Goal: Task Accomplishment & Management: Use online tool/utility

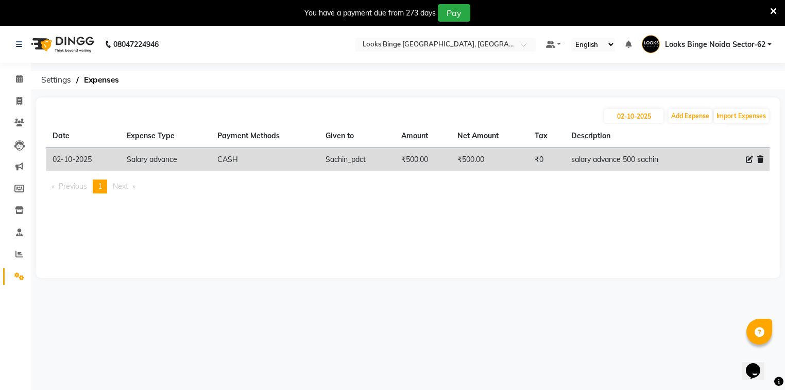
click at [22, 69] on li "Calendar" at bounding box center [15, 79] width 31 height 22
click at [24, 76] on span at bounding box center [19, 79] width 18 height 12
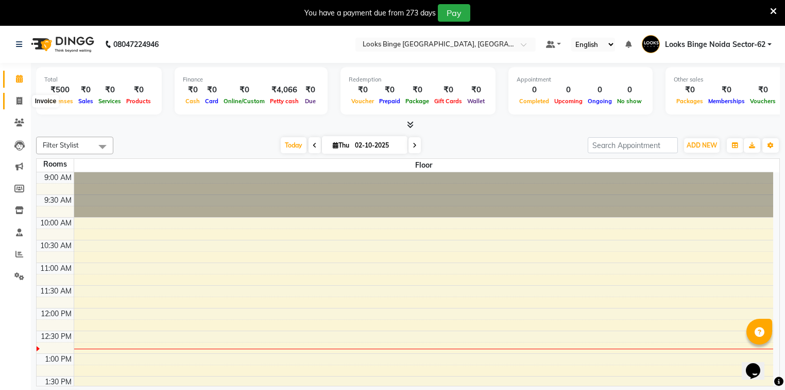
click at [19, 103] on icon at bounding box center [19, 101] width 6 height 8
select select "service"
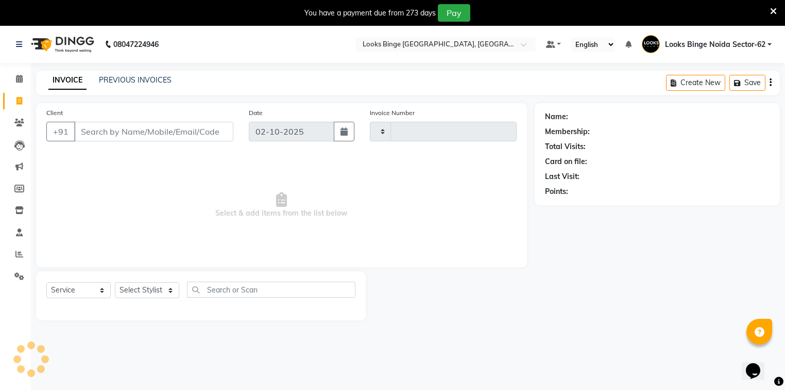
type input "2098"
select select "5378"
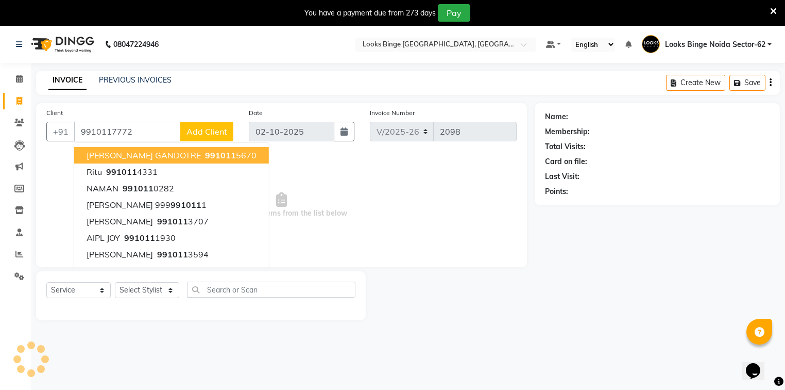
type input "9910117772"
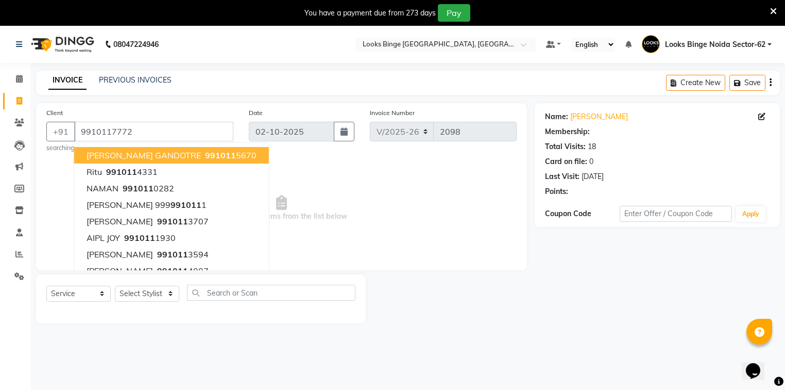
select select "1: Object"
click at [402, 225] on span "Select & add items from the list below" at bounding box center [281, 208] width 470 height 103
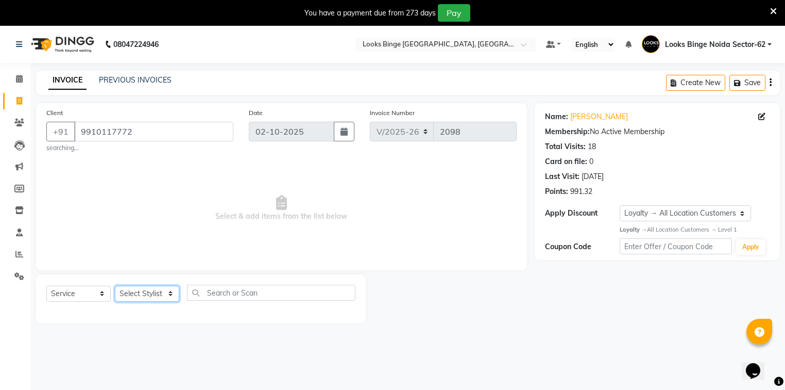
click at [144, 298] on select "Select Stylist ANJALI [PERSON_NAME] [PERSON_NAME] Counter_Sales Kasim Looks Bin…" at bounding box center [147, 293] width 64 height 16
select select "35558"
click at [115, 286] on select "Select Stylist ANJALI [PERSON_NAME] [PERSON_NAME] Counter_Sales Kasim Looks Bin…" at bounding box center [147, 293] width 64 height 16
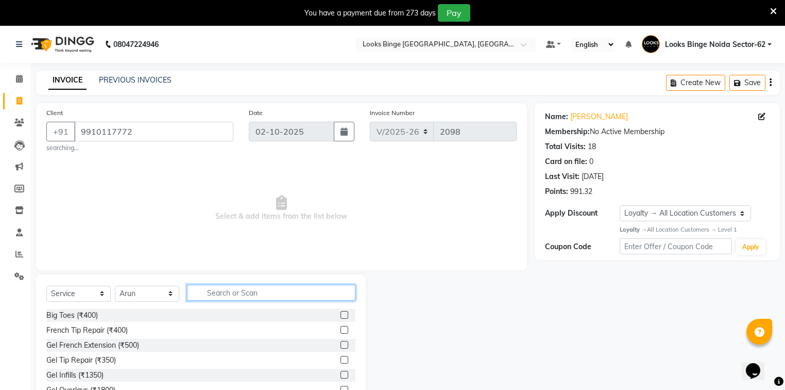
click at [230, 294] on input "text" at bounding box center [271, 292] width 168 height 16
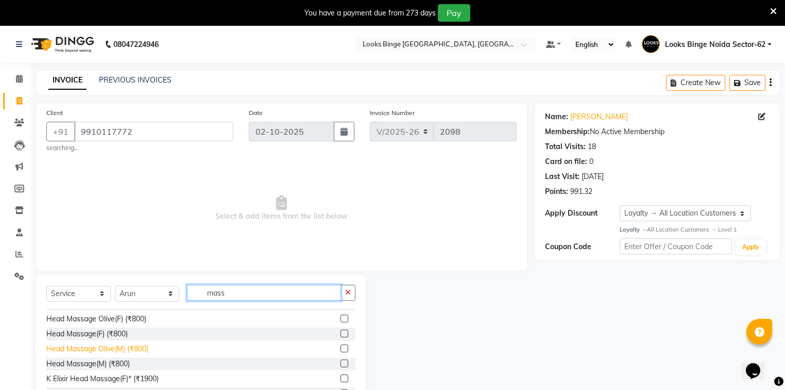
type input "mass"
click at [84, 347] on div "Head Massage Olive(M) (₹800)" at bounding box center [97, 348] width 102 height 11
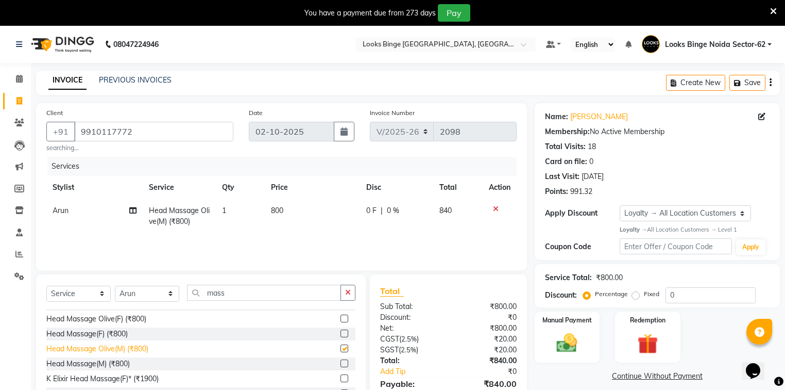
checkbox input "false"
click at [290, 202] on td "800" at bounding box center [313, 216] width 96 height 34
select select "35558"
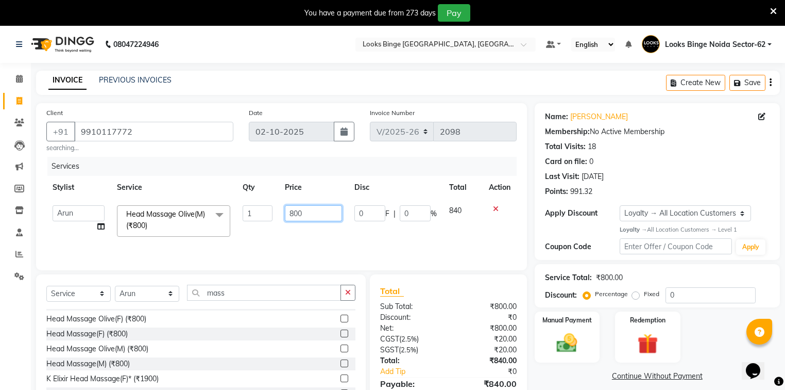
drag, startPoint x: 311, startPoint y: 211, endPoint x: 182, endPoint y: 179, distance: 133.2
click at [182, 179] on table "Stylist Service Qty Price Disc Total Action ANJALI Annu [PERSON_NAME] [PERSON_N…" at bounding box center [281, 209] width 470 height 67
type input "700"
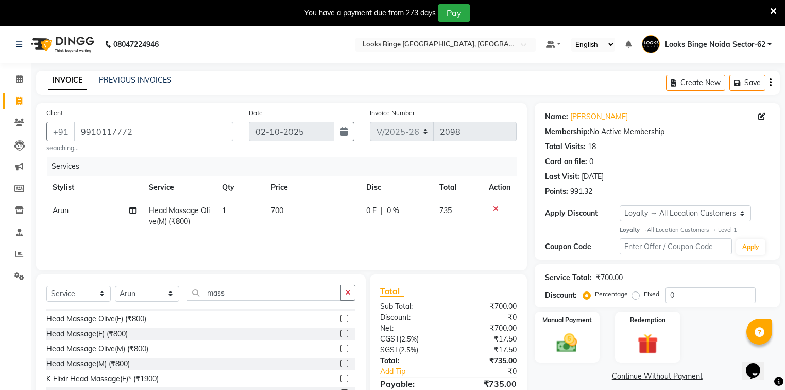
click at [320, 246] on div "Services Stylist Service Qty Price Disc Total Action Arun Head Massage Olive(M)…" at bounding box center [281, 208] width 470 height 103
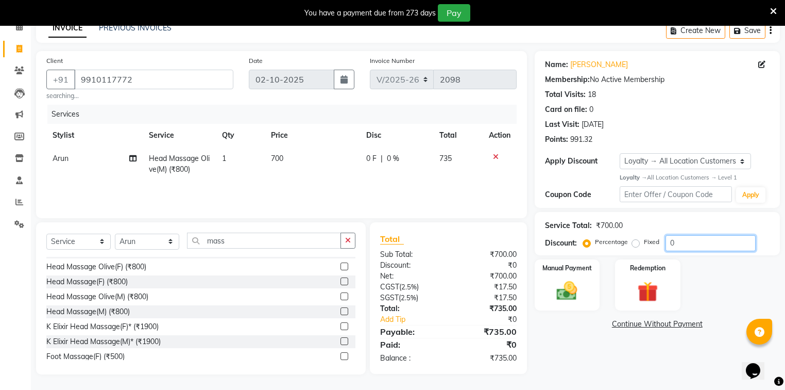
click at [698, 245] on input "0" at bounding box center [711, 243] width 90 height 16
type input "010"
click at [567, 301] on img at bounding box center [567, 290] width 35 height 25
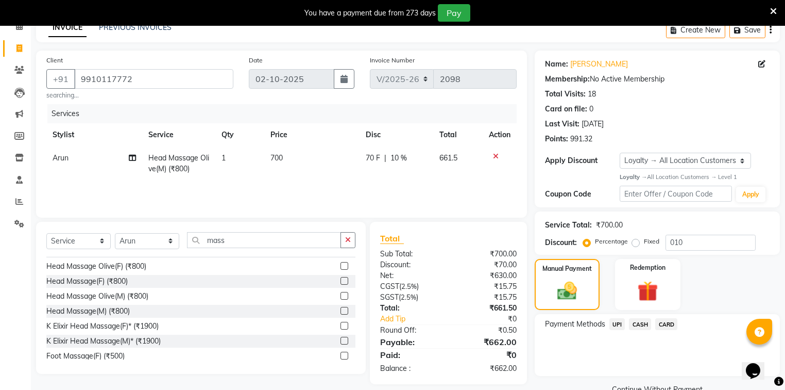
drag, startPoint x: 671, startPoint y: 322, endPoint x: 683, endPoint y: 317, distance: 12.7
click at [675, 320] on span "CARD" at bounding box center [666, 324] width 22 height 12
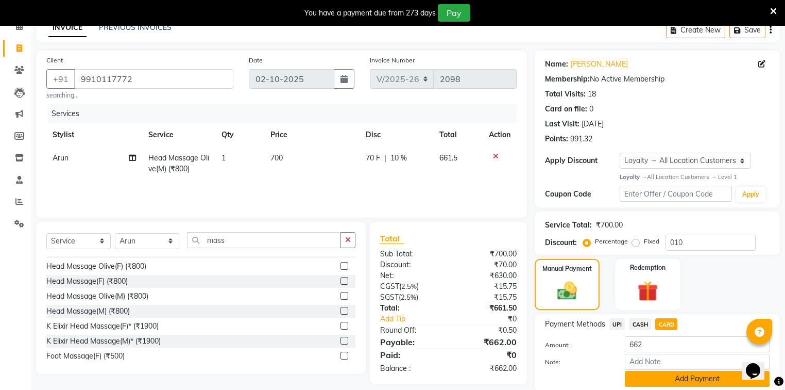
click at [662, 375] on button "Add Payment" at bounding box center [697, 378] width 145 height 16
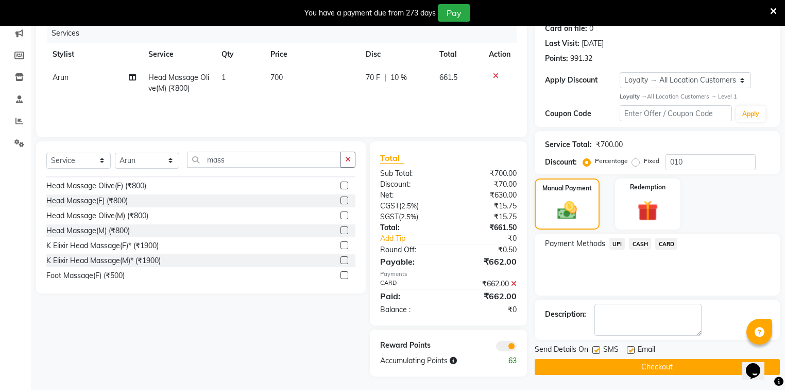
scroll to position [136, 0]
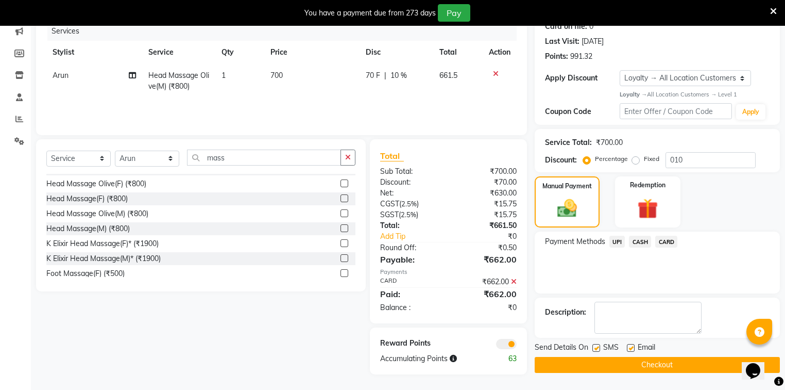
click at [621, 359] on button "Checkout" at bounding box center [657, 365] width 245 height 16
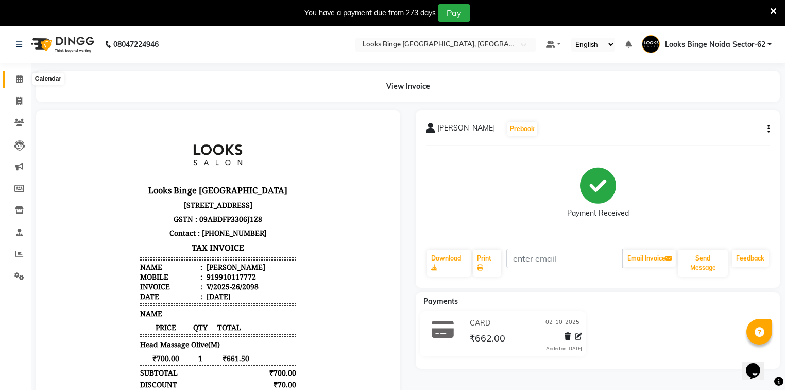
click at [20, 80] on icon at bounding box center [19, 79] width 7 height 8
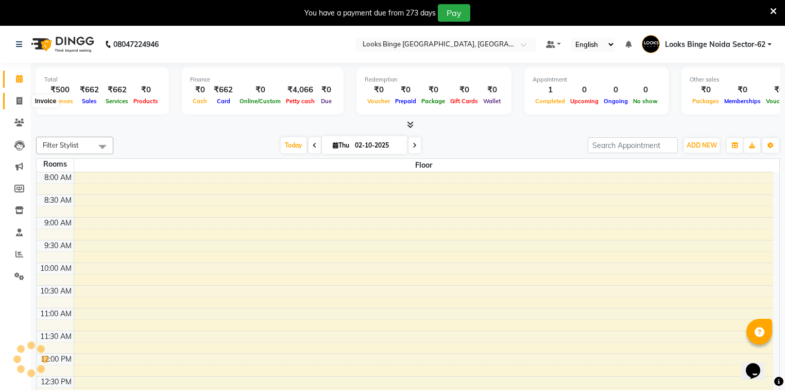
click at [21, 99] on icon at bounding box center [19, 101] width 6 height 8
select select "5378"
select select "service"
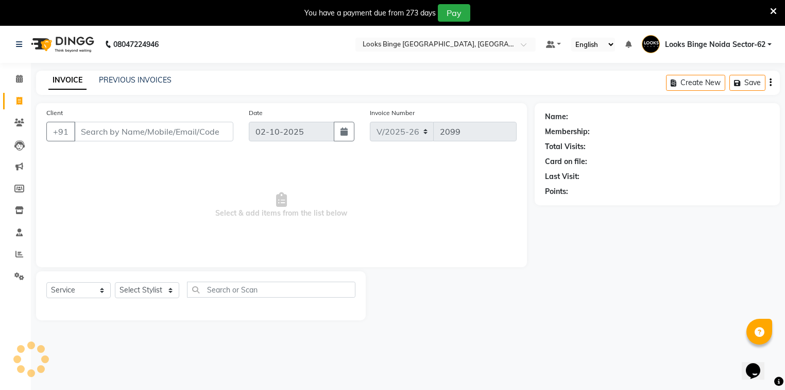
click at [182, 134] on input "Client" at bounding box center [153, 132] width 159 height 20
type input "7607561793"
click at [204, 134] on span "Add Client" at bounding box center [207, 131] width 41 height 10
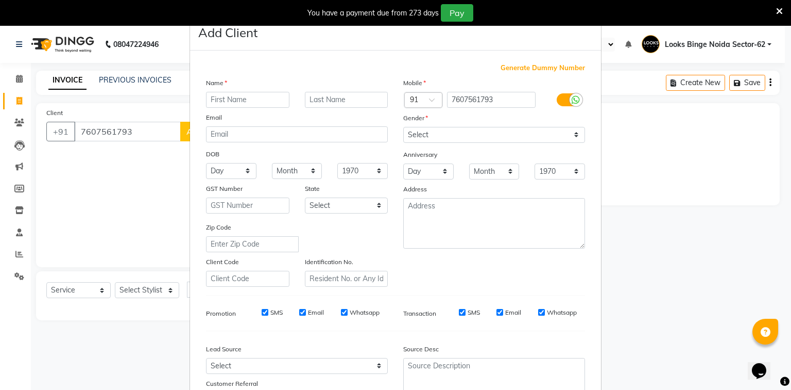
click at [259, 95] on input "text" at bounding box center [247, 100] width 83 height 16
type input "[PERSON_NAME]"
drag, startPoint x: 414, startPoint y: 140, endPoint x: 428, endPoint y: 134, distance: 15.0
click at [414, 140] on select "Select [DEMOGRAPHIC_DATA] [DEMOGRAPHIC_DATA] Other Prefer Not To Say" at bounding box center [494, 135] width 182 height 16
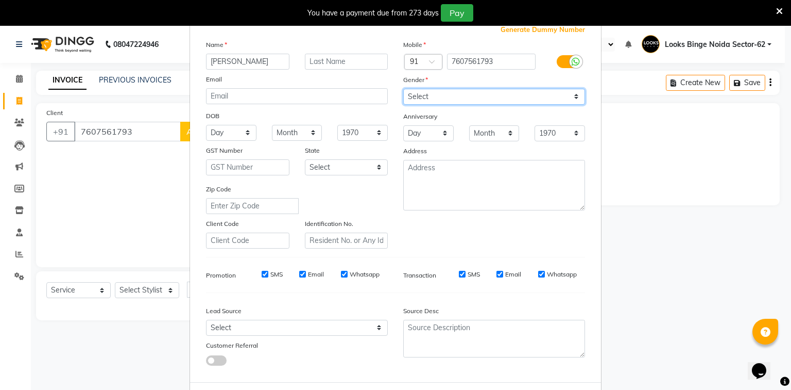
scroll to position [8, 0]
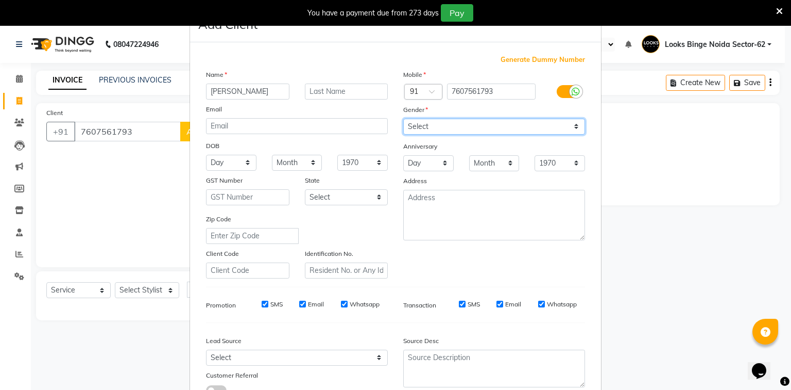
click at [435, 128] on select "Select [DEMOGRAPHIC_DATA] [DEMOGRAPHIC_DATA] Other Prefer Not To Say" at bounding box center [494, 127] width 182 height 16
select select "[DEMOGRAPHIC_DATA]"
click at [403, 119] on select "Select [DEMOGRAPHIC_DATA] [DEMOGRAPHIC_DATA] Other Prefer Not To Say" at bounding box center [494, 127] width 182 height 16
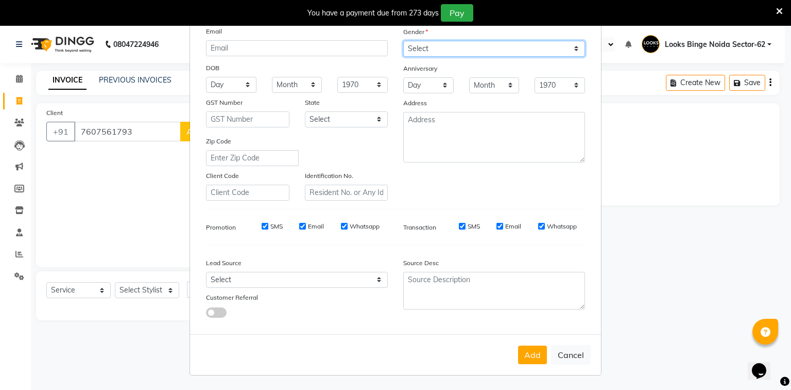
scroll to position [91, 0]
click at [535, 355] on button "Add" at bounding box center [532, 354] width 29 height 19
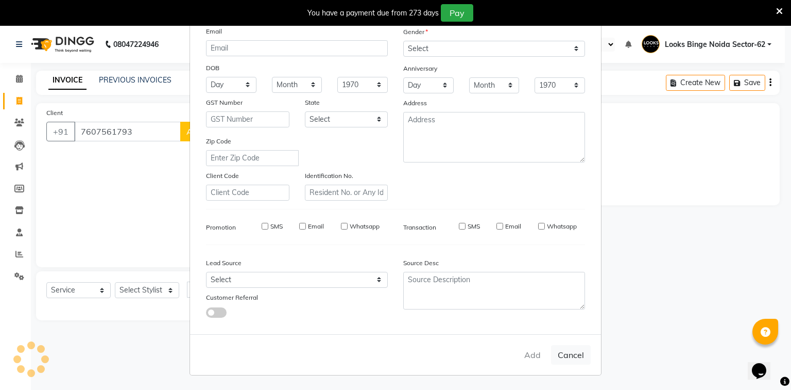
select select
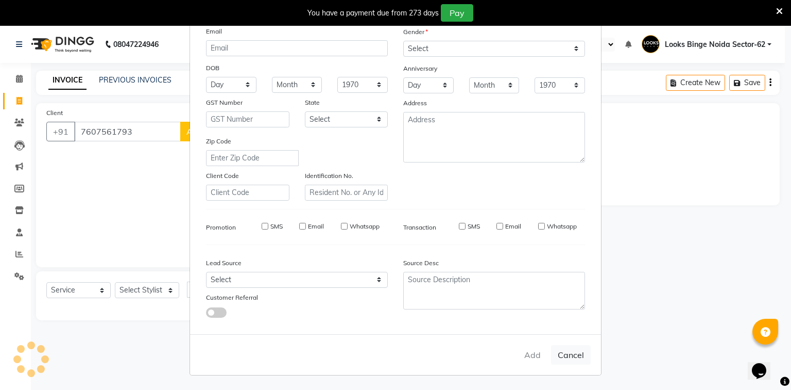
select select
checkbox input "false"
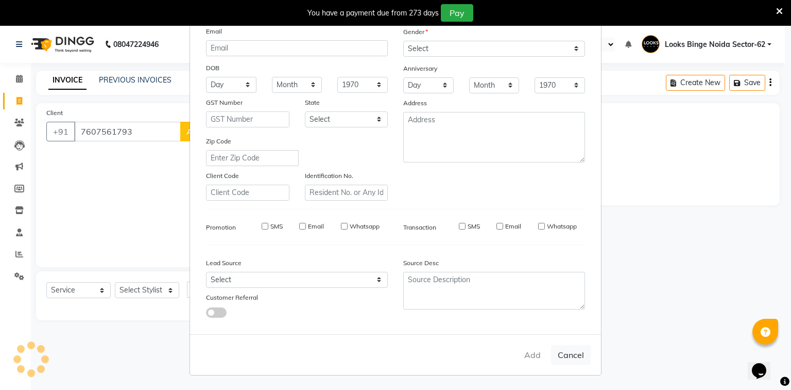
checkbox input "false"
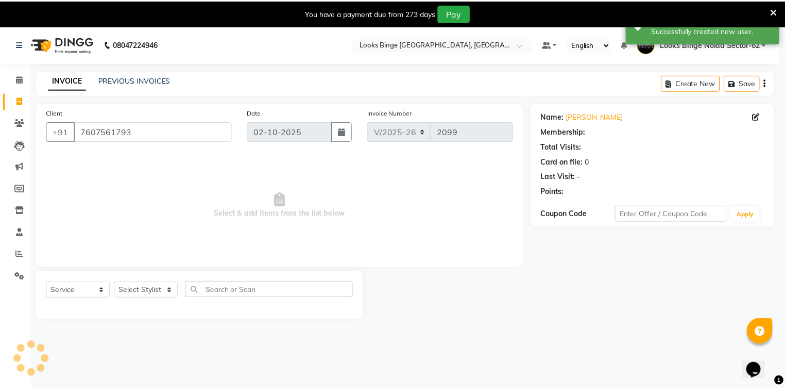
scroll to position [0, 0]
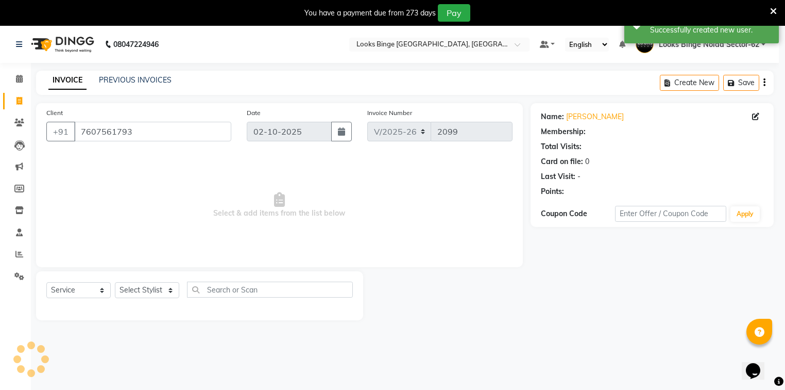
select select "1: Object"
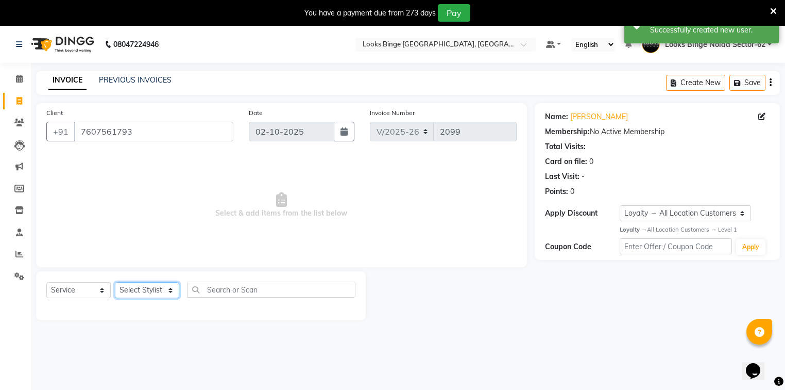
click at [144, 293] on select "Select Stylist ANJALI [PERSON_NAME] [PERSON_NAME] Counter_Sales Kasim Looks Bin…" at bounding box center [147, 290] width 64 height 16
click at [115, 282] on select "Select Stylist ANJALI [PERSON_NAME] [PERSON_NAME] Counter_Sales Kasim Looks Bin…" at bounding box center [147, 290] width 64 height 16
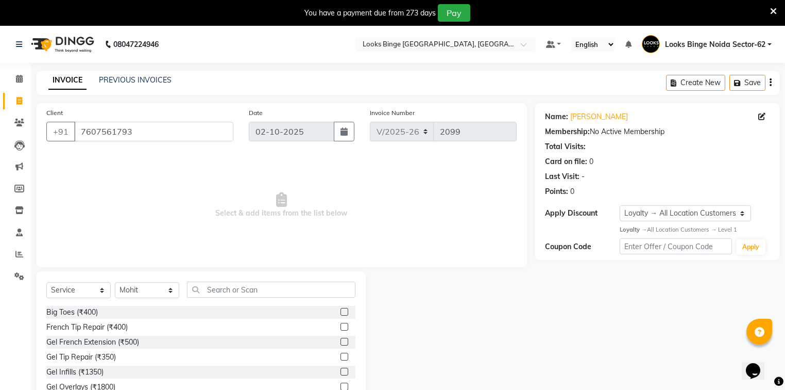
click at [137, 299] on div "Select Service Product Membership Package Voucher Prepaid Gift Card Select Styl…" at bounding box center [200, 293] width 309 height 24
click at [146, 291] on select "Select Stylist ANJALI [PERSON_NAME] [PERSON_NAME] Counter_Sales Kasim Looks Bin…" at bounding box center [147, 290] width 64 height 16
select select "35556"
click at [115, 282] on select "Select Stylist ANJALI [PERSON_NAME] [PERSON_NAME] Counter_Sales Kasim Looks Bin…" at bounding box center [147, 290] width 64 height 16
click at [251, 296] on input "text" at bounding box center [271, 289] width 168 height 16
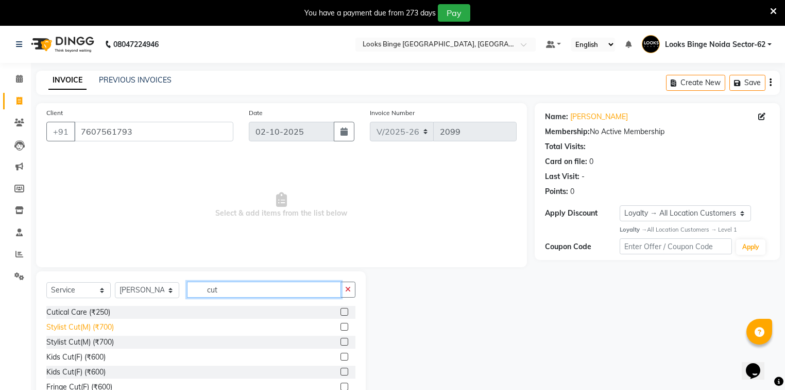
type input "cut"
click at [72, 324] on div "Stylist Cut(M) (₹700)" at bounding box center [79, 326] width 67 height 11
checkbox input "false"
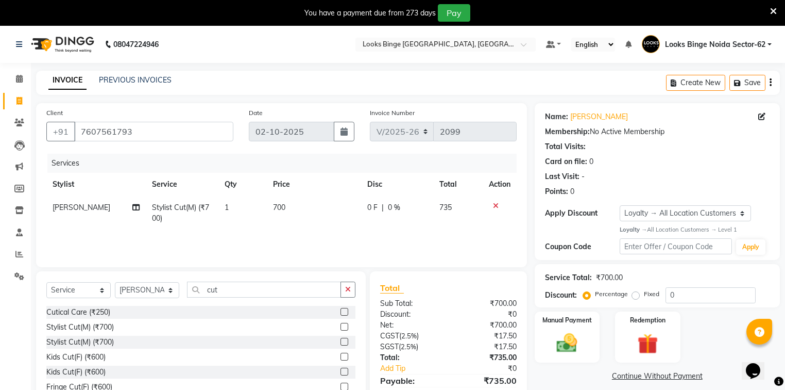
click at [322, 209] on td "700" at bounding box center [314, 213] width 95 height 34
select select "35556"
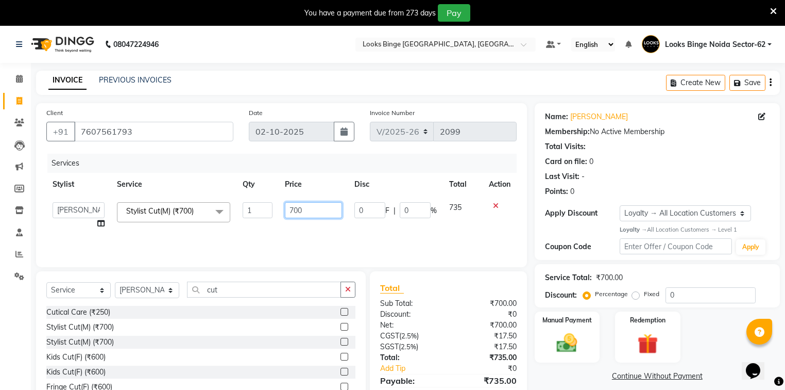
drag, startPoint x: 324, startPoint y: 211, endPoint x: 195, endPoint y: 189, distance: 130.8
click at [195, 189] on table "Stylist Service Qty Price Disc Total Action ANJALI Annu [PERSON_NAME] [PERSON_N…" at bounding box center [281, 204] width 470 height 62
type input "300"
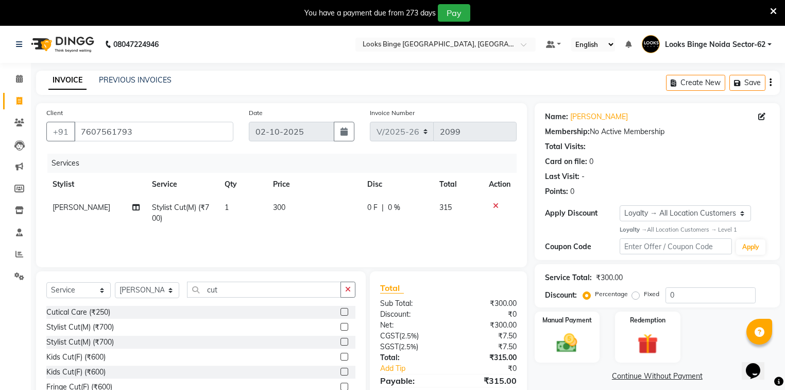
click at [302, 247] on div "Services Stylist Service Qty Price Disc Total Action Salman Stylist Cut(M) (₹70…" at bounding box center [281, 205] width 470 height 103
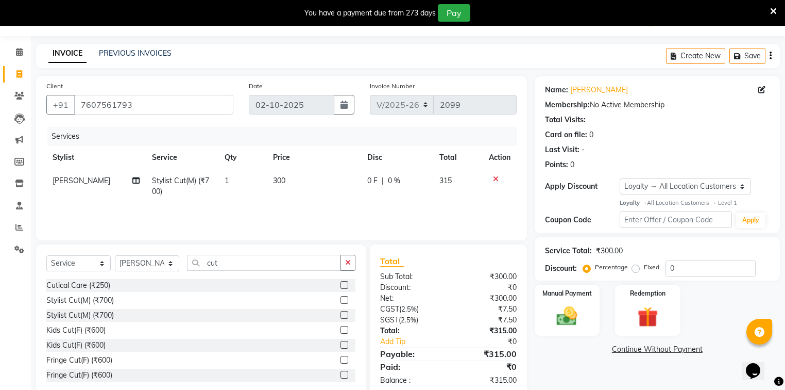
scroll to position [49, 0]
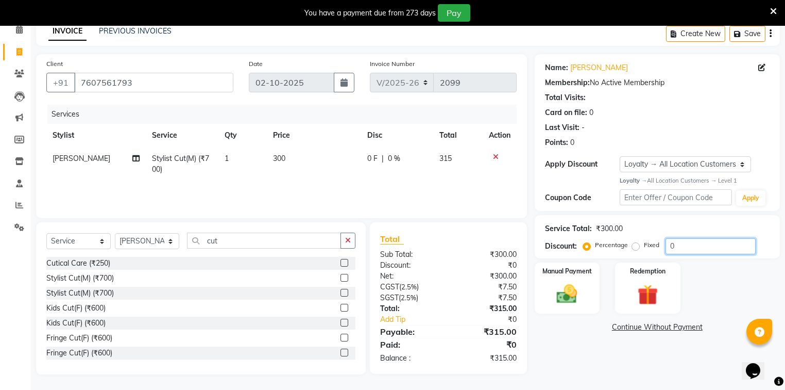
click at [701, 246] on input "0" at bounding box center [711, 246] width 90 height 16
type input "020"
click at [577, 306] on div "Manual Payment" at bounding box center [567, 288] width 68 height 54
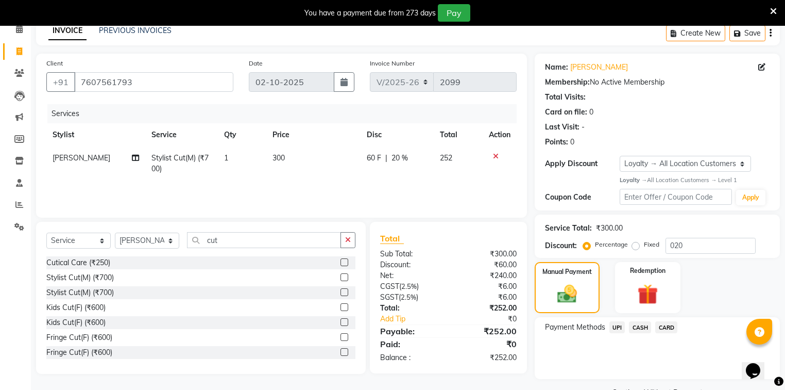
click at [618, 329] on span "UPI" at bounding box center [618, 327] width 16 height 12
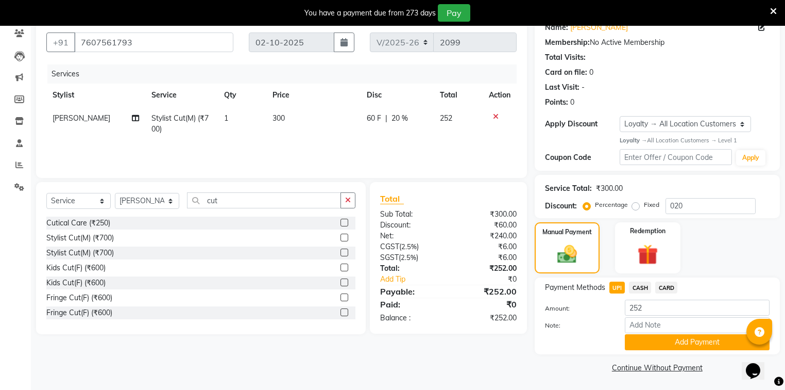
scroll to position [91, 0]
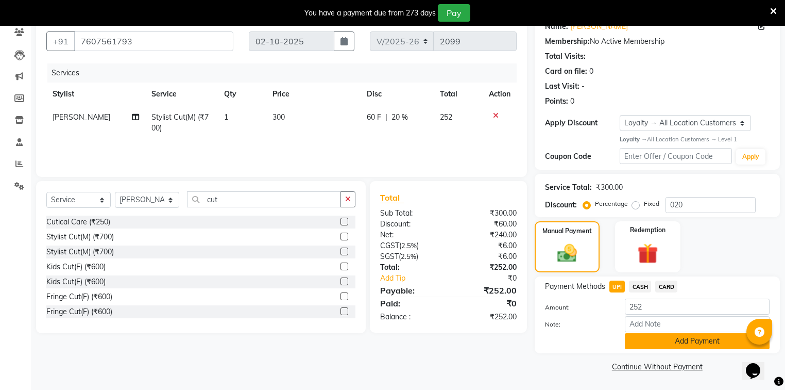
click at [676, 344] on button "Add Payment" at bounding box center [697, 341] width 145 height 16
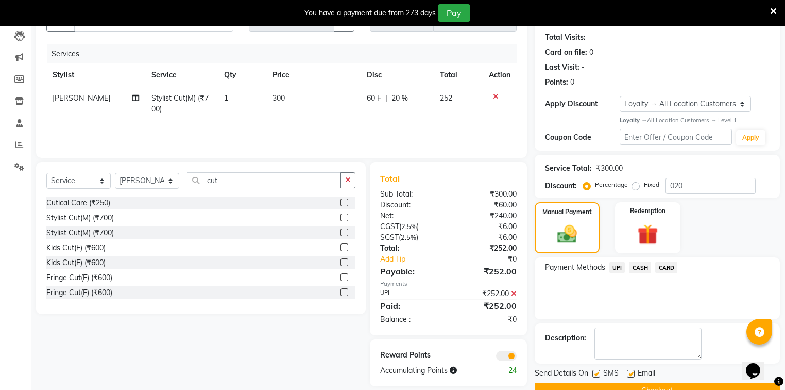
scroll to position [133, 0]
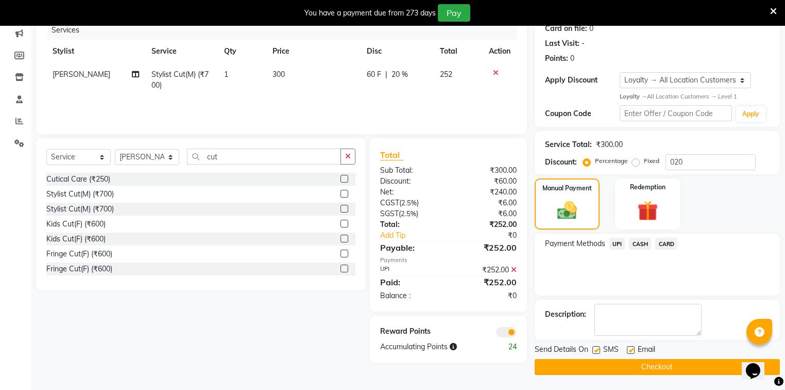
click at [616, 367] on button "Checkout" at bounding box center [657, 367] width 245 height 16
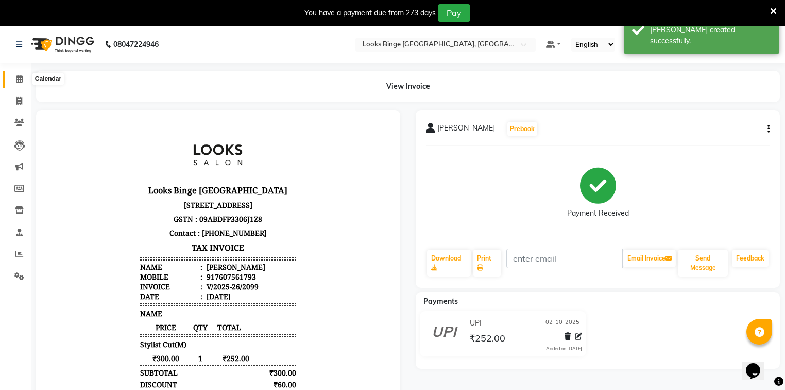
click at [16, 82] on icon at bounding box center [19, 79] width 7 height 8
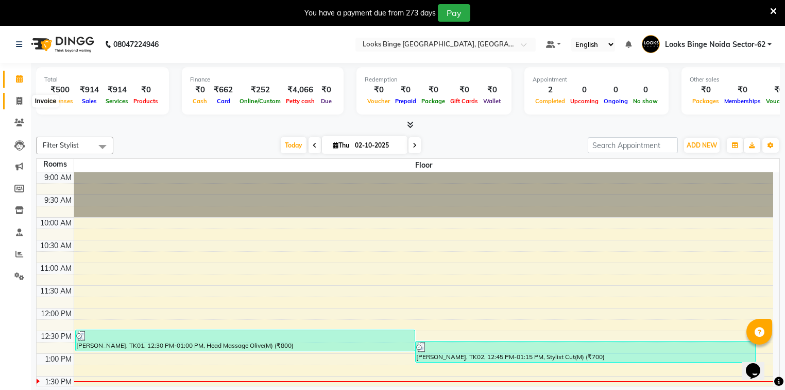
click at [22, 99] on span at bounding box center [19, 101] width 18 height 12
select select "service"
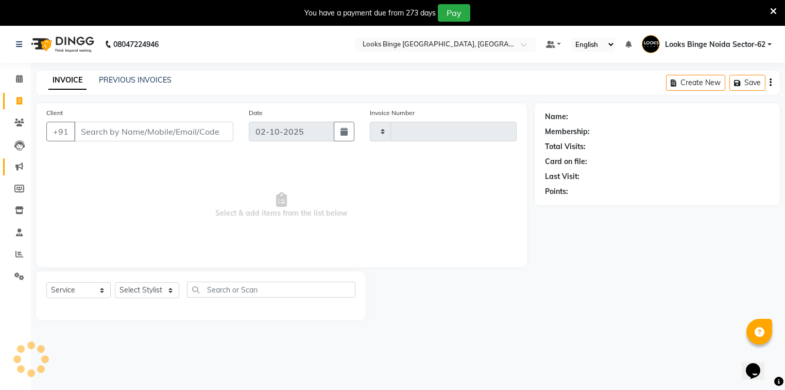
type input "2100"
select select "5378"
click at [143, 295] on select "Select Stylist" at bounding box center [147, 290] width 64 height 16
select select "35556"
click at [115, 282] on select "Select Stylist ANJALI [PERSON_NAME] [PERSON_NAME] Counter_Sales Kasim Looks Bin…" at bounding box center [147, 290] width 64 height 16
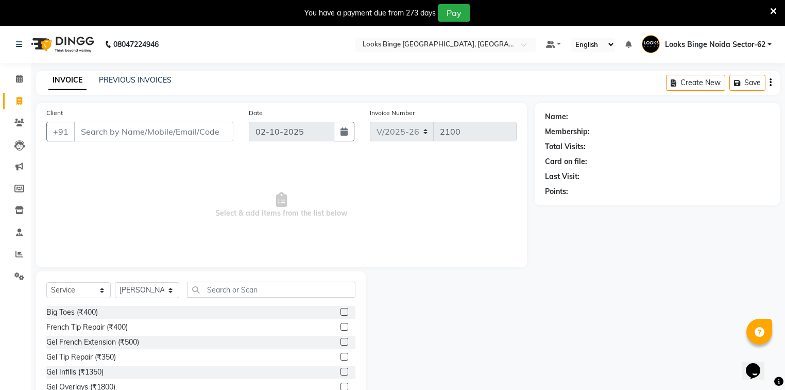
click at [243, 281] on div "Select Service Product Membership Package Voucher Prepaid Gift Card Select Styl…" at bounding box center [201, 347] width 330 height 152
click at [260, 292] on input "text" at bounding box center [271, 289] width 168 height 16
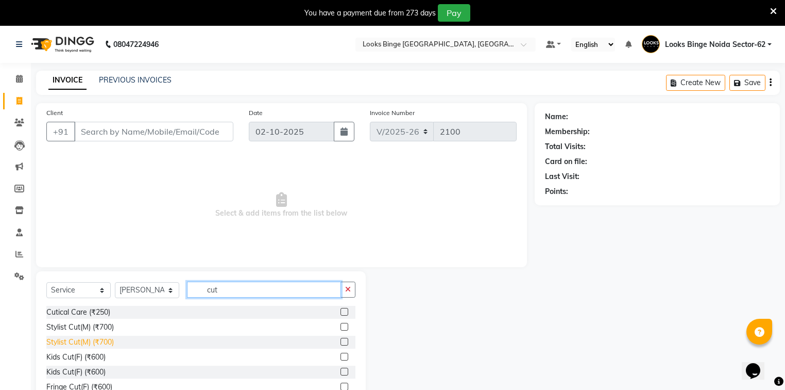
type input "cut"
click at [73, 342] on div "Stylist Cut(M) (₹700)" at bounding box center [79, 341] width 67 height 11
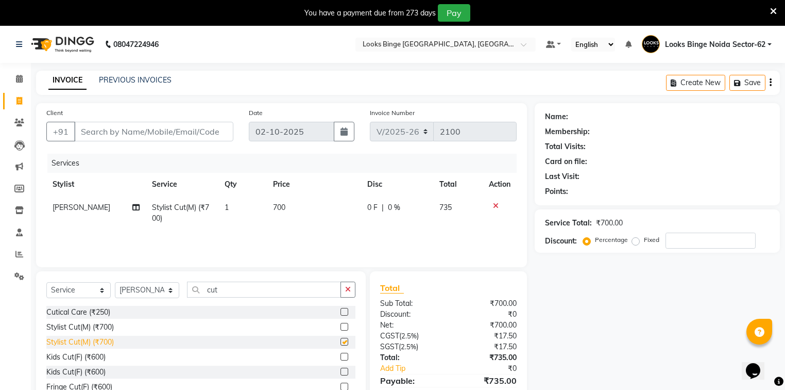
checkbox input "false"
click at [319, 219] on td "700" at bounding box center [314, 213] width 95 height 34
select select "35556"
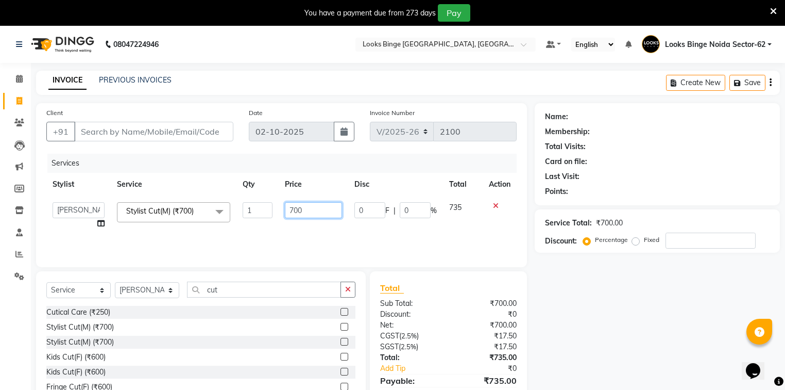
drag, startPoint x: 332, startPoint y: 211, endPoint x: 202, endPoint y: 204, distance: 129.6
click at [202, 204] on tr "[PERSON_NAME] [PERSON_NAME] Counter_Sales Kasim Looks Binge Noida Sector-62 Moh…" at bounding box center [281, 215] width 470 height 39
type input "300"
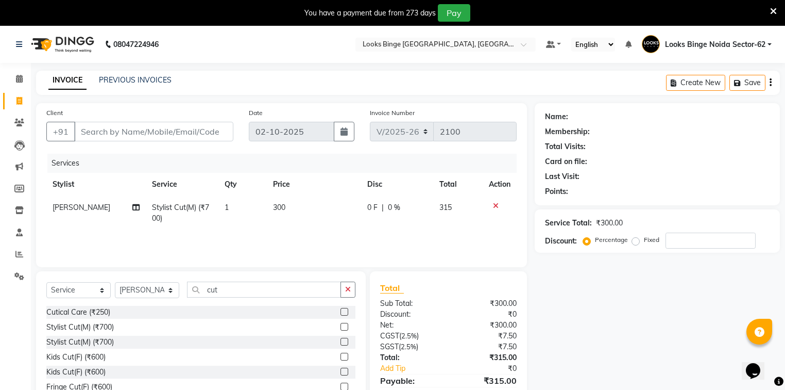
click at [315, 231] on div "Services Stylist Service Qty Price Disc Total Action Salman Stylist Cut(M) (₹70…" at bounding box center [281, 205] width 470 height 103
click at [241, 291] on input "cut" at bounding box center [264, 289] width 154 height 16
type input "c"
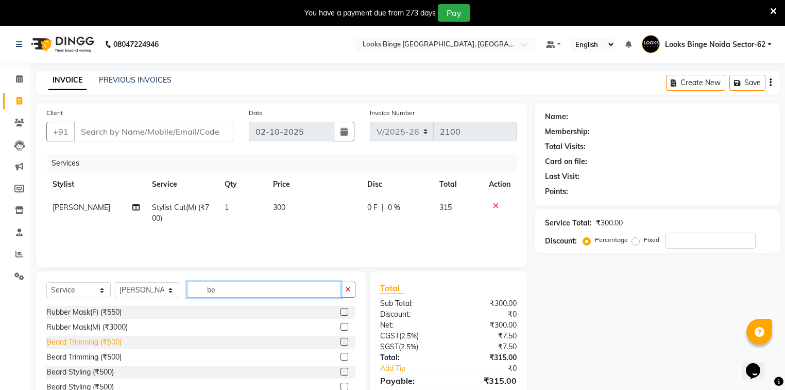
type input "be"
click at [72, 339] on div "Beard Trimming (₹500)" at bounding box center [83, 341] width 75 height 11
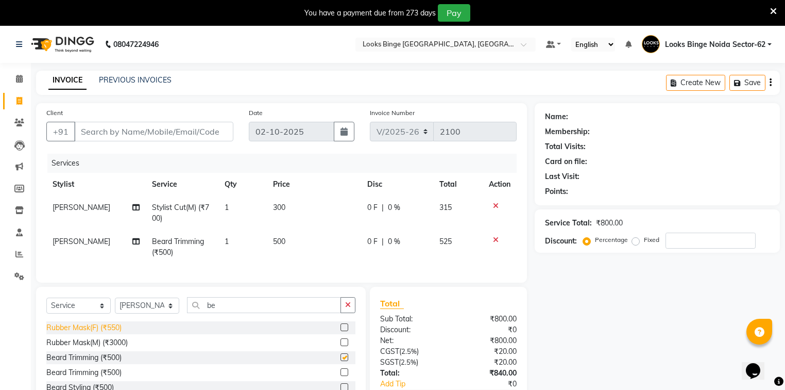
checkbox input "false"
click at [313, 237] on td "500" at bounding box center [314, 247] width 95 height 34
select select "35556"
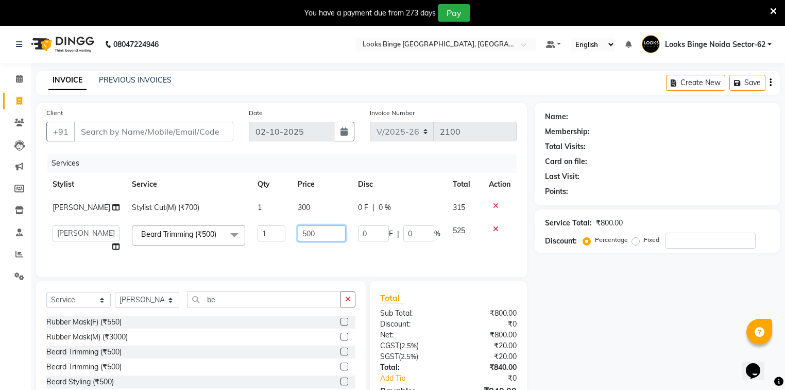
drag, startPoint x: 315, startPoint y: 237, endPoint x: 210, endPoint y: 223, distance: 106.0
click at [210, 223] on tr "ANJALI Annu [PERSON_NAME] [PERSON_NAME] Counter_Sales Kasim Looks Binge Noida S…" at bounding box center [281, 238] width 470 height 39
type input "250"
click at [337, 257] on td "250" at bounding box center [322, 238] width 60 height 39
select select "35556"
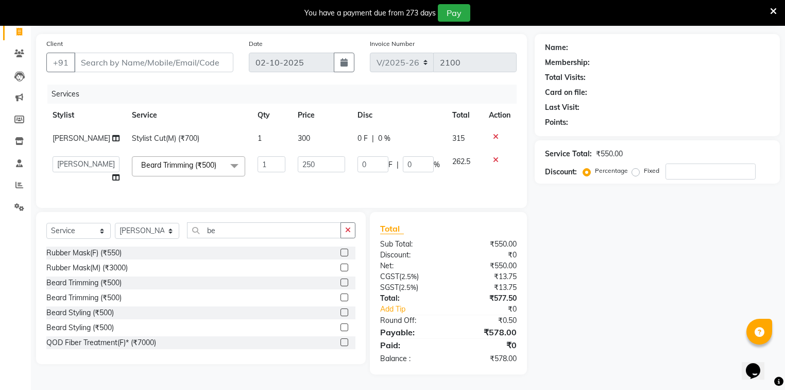
scroll to position [75, 0]
click at [132, 53] on input "Client" at bounding box center [153, 63] width 159 height 20
type input "9"
type input "0"
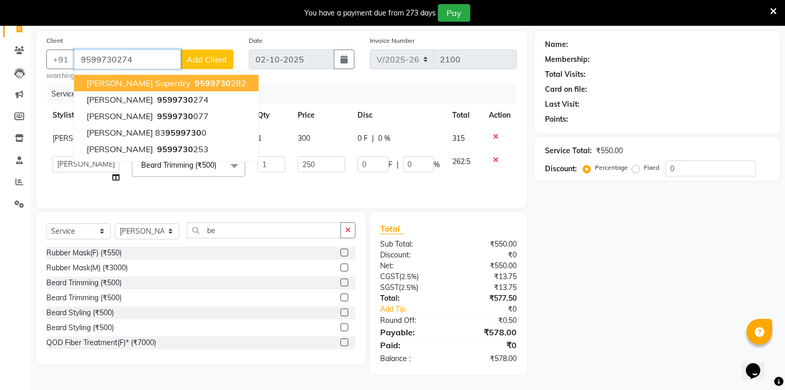
type input "9599730274"
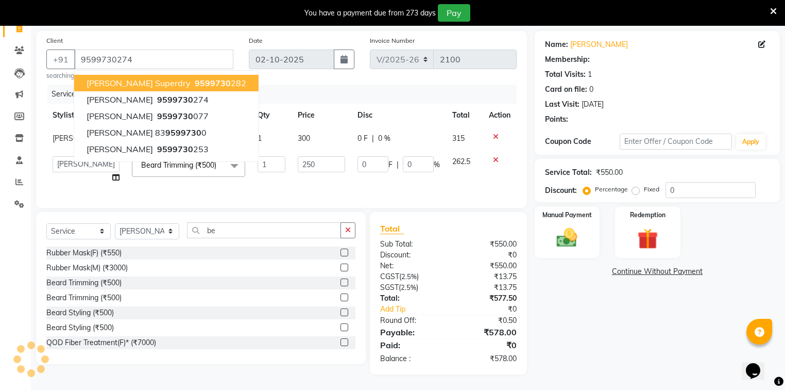
select select "1: Object"
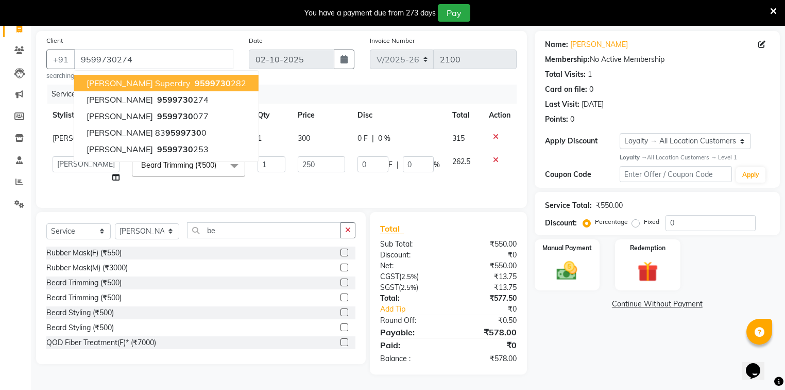
scroll to position [78, 0]
click at [564, 262] on img at bounding box center [567, 270] width 35 height 25
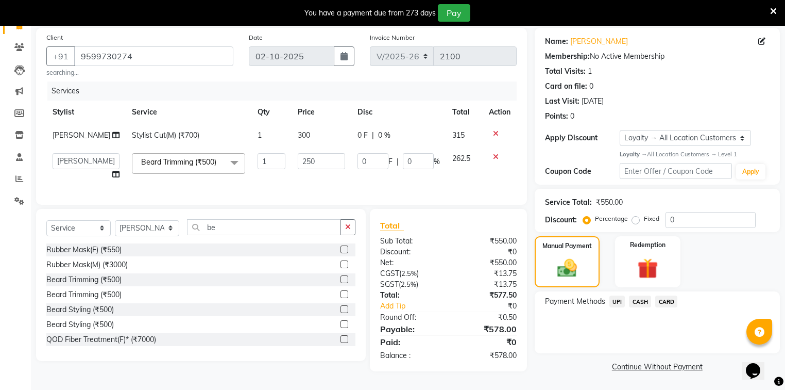
click at [618, 295] on span "UPI" at bounding box center [618, 301] width 16 height 12
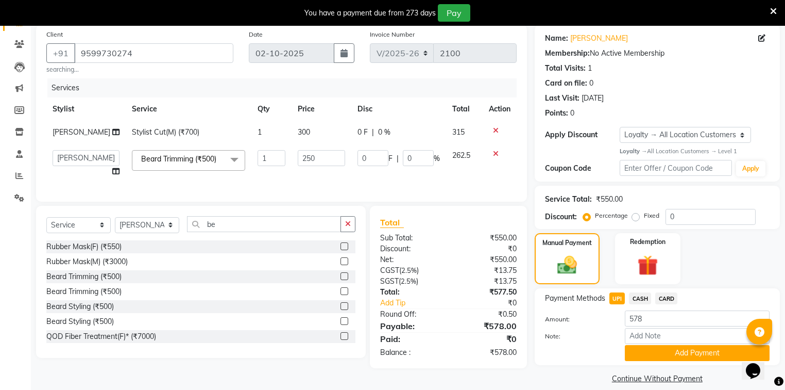
drag, startPoint x: 678, startPoint y: 353, endPoint x: 682, endPoint y: 348, distance: 6.2
click at [679, 353] on button "Add Payment" at bounding box center [697, 353] width 145 height 16
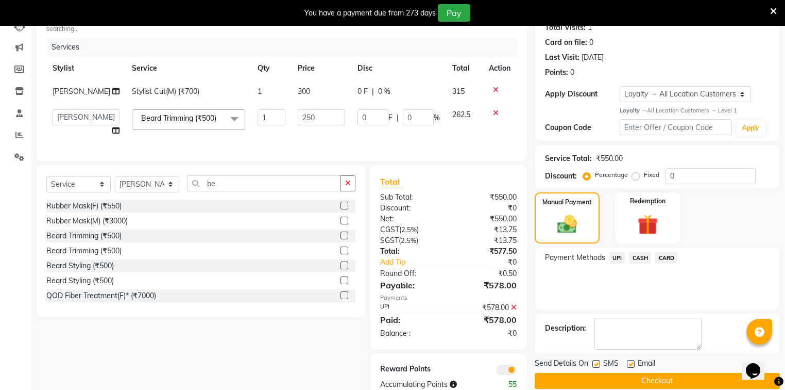
scroll to position [152, 0]
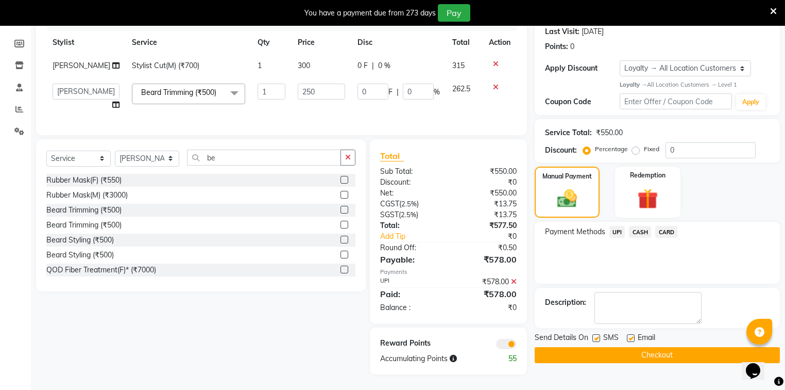
click at [688, 347] on button "Checkout" at bounding box center [657, 355] width 245 height 16
